Goal: Find contact information: Obtain details needed to contact an individual or organization

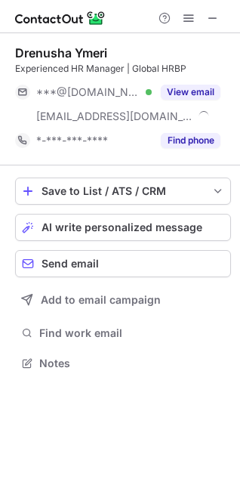
scroll to position [352, 240]
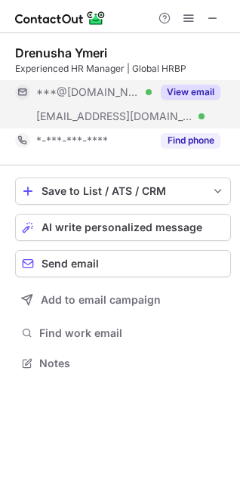
click at [200, 85] on button "View email" at bounding box center [191, 92] width 60 height 15
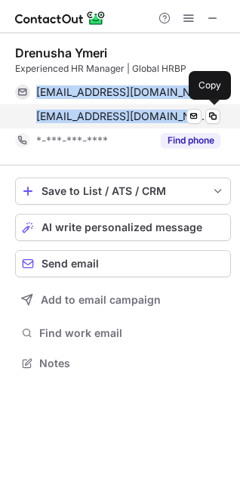
copy div "[EMAIL_ADDRESS][DOMAIN_NAME] Verified Send email Copy [EMAIL_ADDRESS][DOMAIN_NA…"
drag, startPoint x: 35, startPoint y: 78, endPoint x: 171, endPoint y: 123, distance: 143.9
click at [171, 123] on div "Drenusha Ymeri Experienced HR Manager | Global HRBP [EMAIL_ADDRESS][DOMAIN_NAME…" at bounding box center [123, 98] width 216 height 107
